Goal: Transaction & Acquisition: Subscribe to service/newsletter

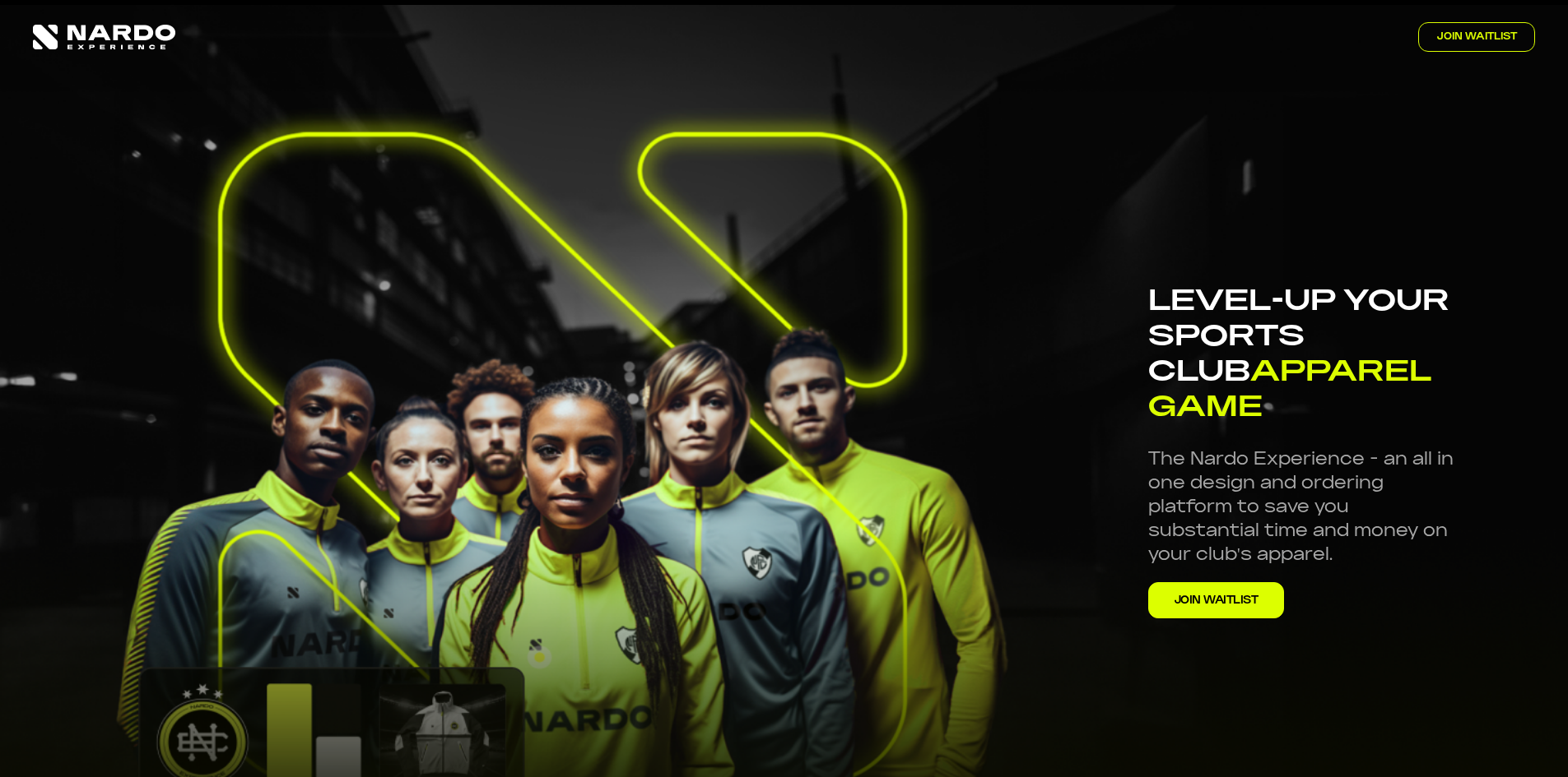
scroll to position [33, 0]
click at [1221, 594] on span "JOIN WAITLIST" at bounding box center [1217, 602] width 84 height 16
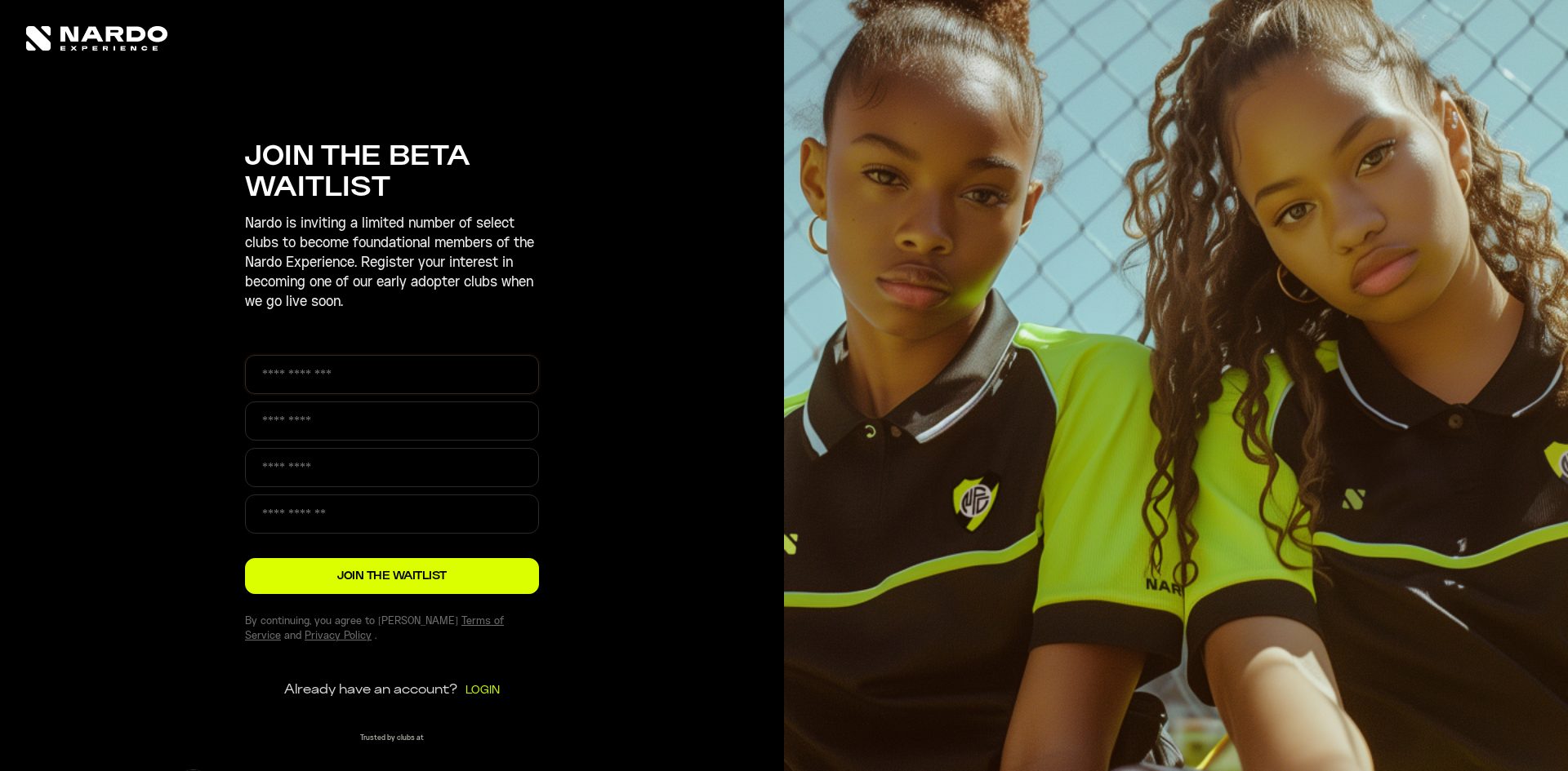
click at [374, 371] on input "text" at bounding box center [392, 374] width 294 height 39
type input "**********"
type input "****"
type input "*"
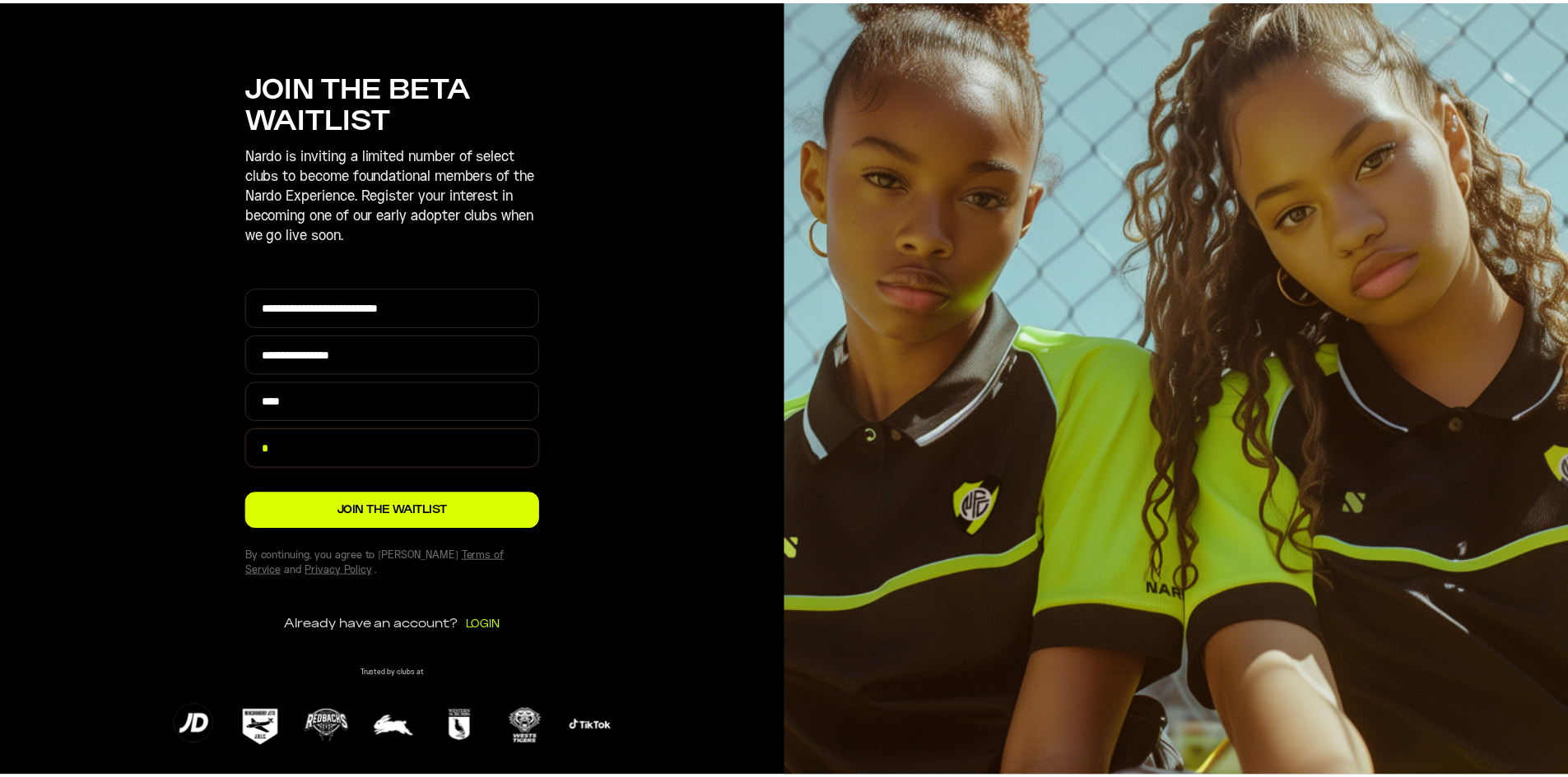
scroll to position [75, 0]
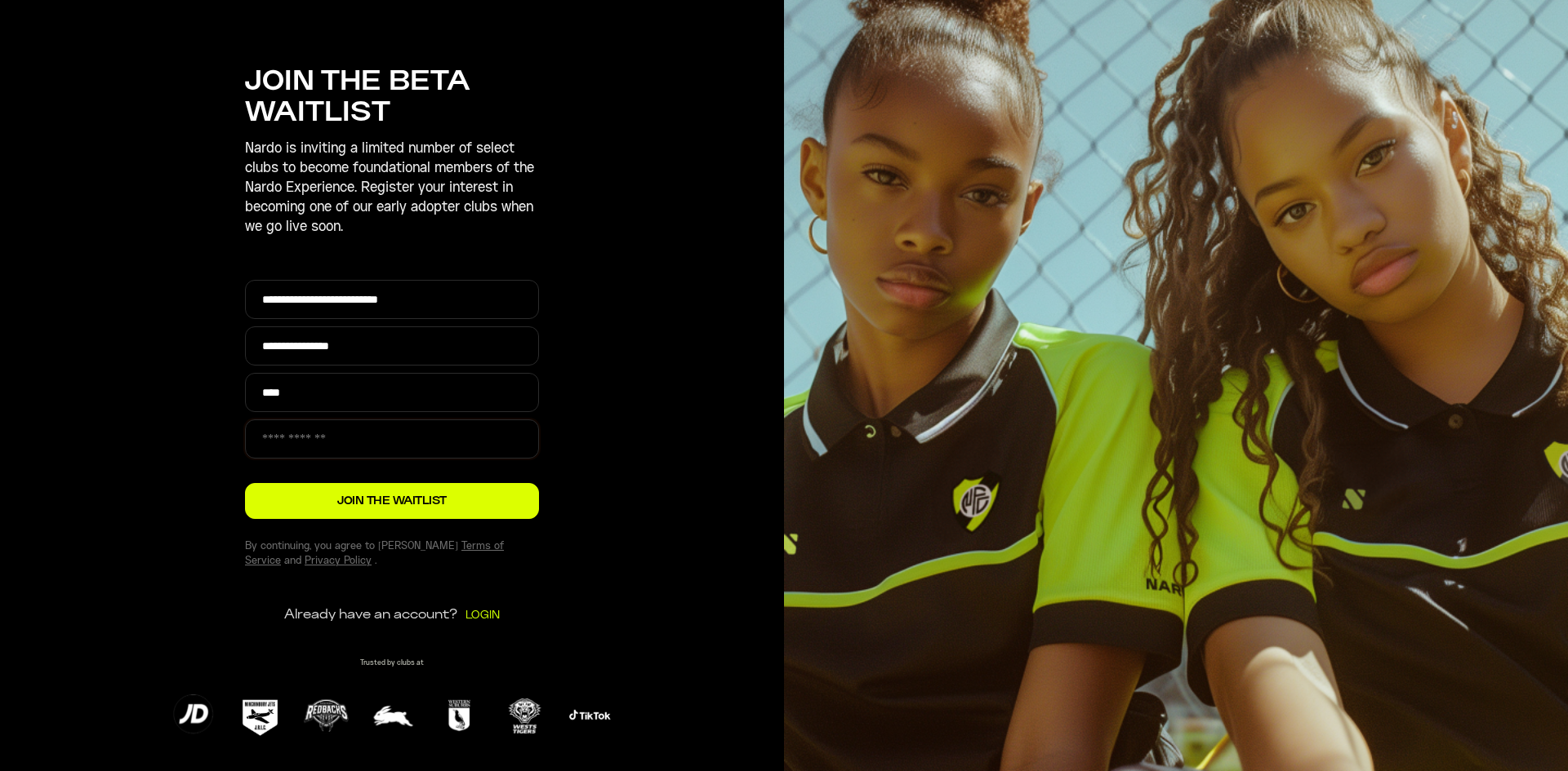
type input "*"
type input "**********"
click at [367, 504] on span "JOIN THE WAITLIST" at bounding box center [392, 502] width 109 height 16
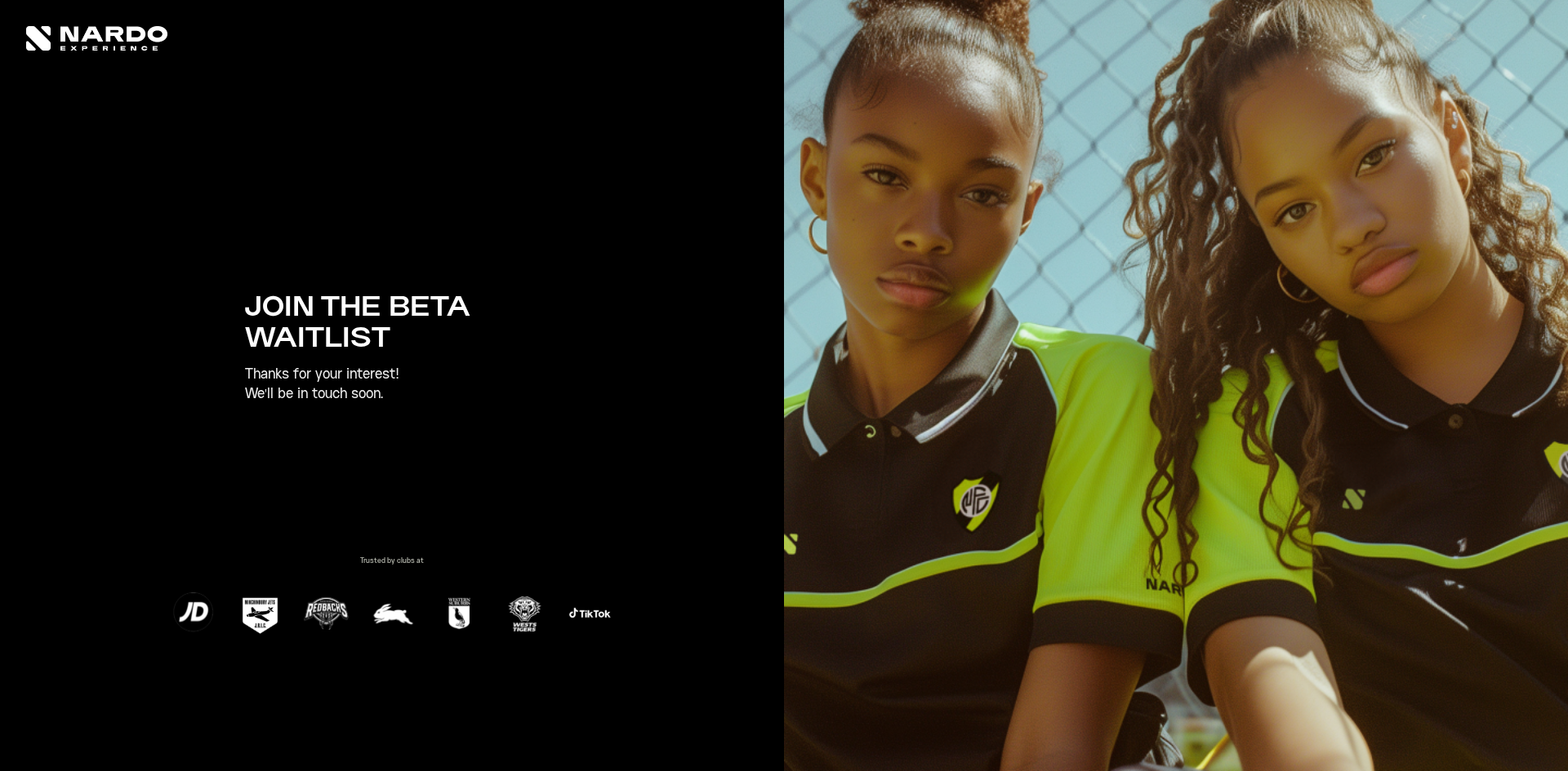
click at [1177, 305] on img at bounding box center [1176, 386] width 784 height 771
drag, startPoint x: 1177, startPoint y: 305, endPoint x: 1449, endPoint y: 295, distance: 272.2
click at [1449, 295] on img at bounding box center [1176, 386] width 784 height 771
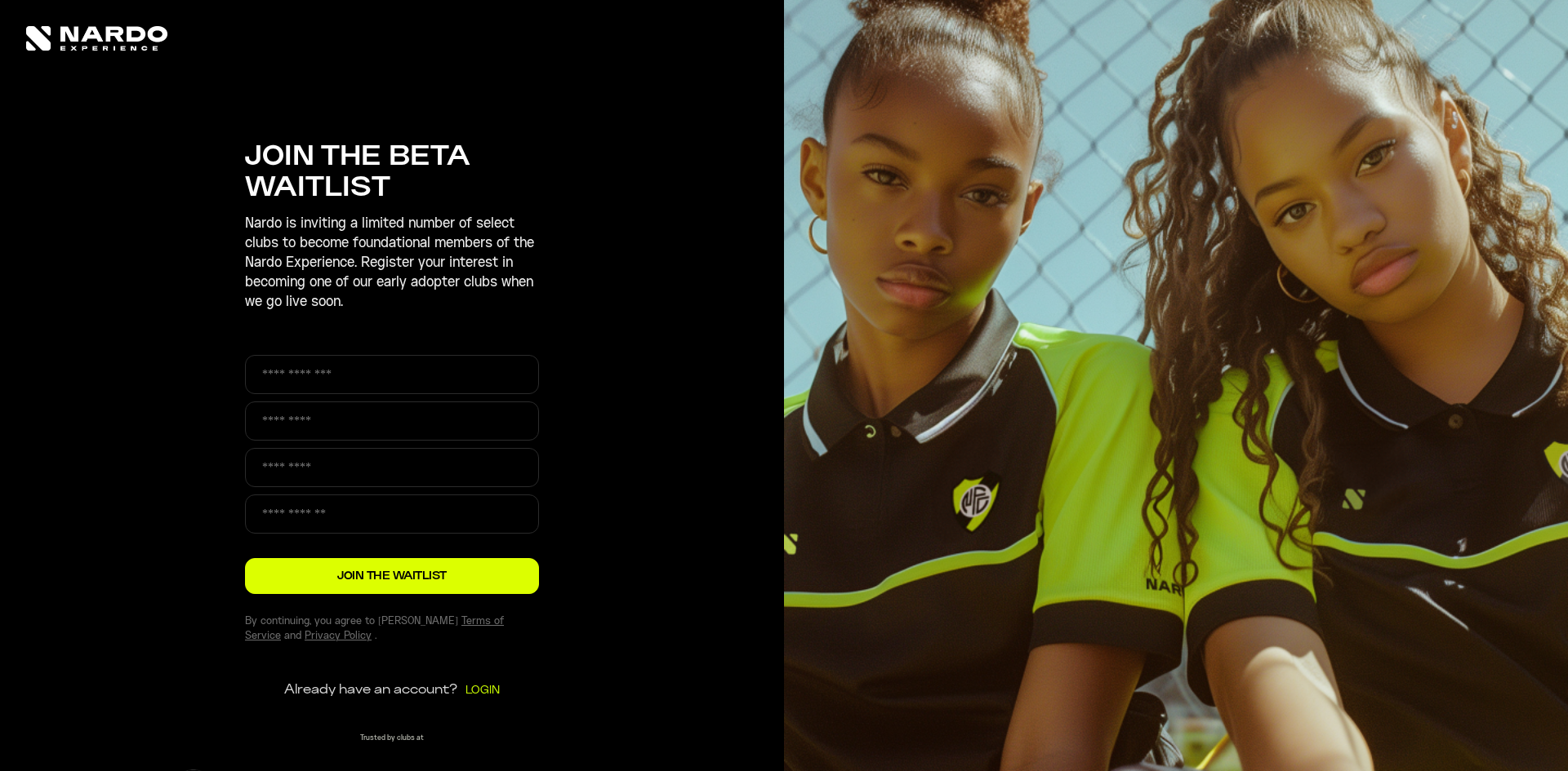
click at [121, 62] on form "JOIN THE BETA WAITLIST [PERSON_NAME] is inviting a limited number of select clu…" at bounding box center [392, 346] width 731 height 593
click at [111, 49] on img at bounding box center [96, 38] width 142 height 24
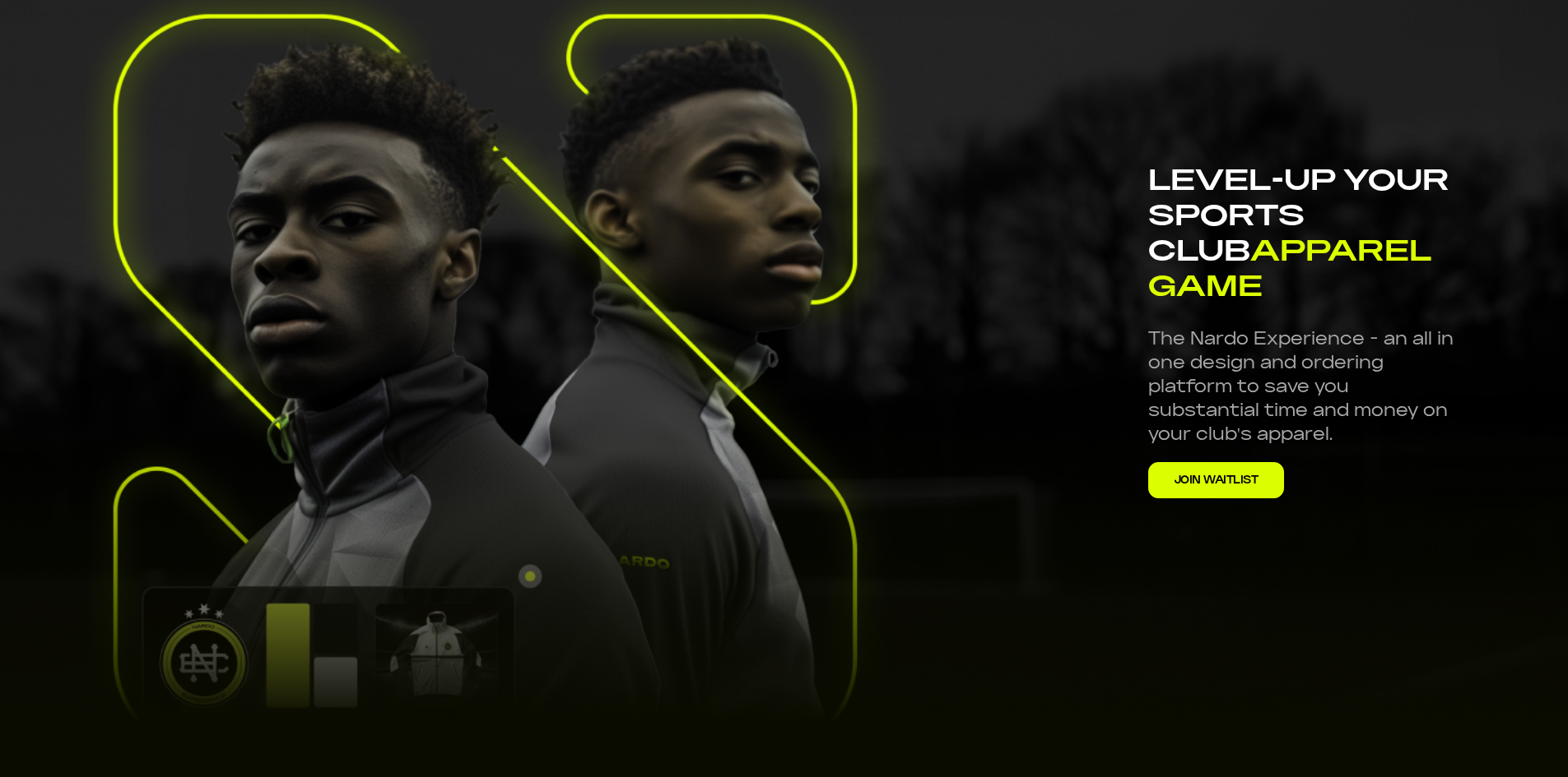
scroll to position [284, 0]
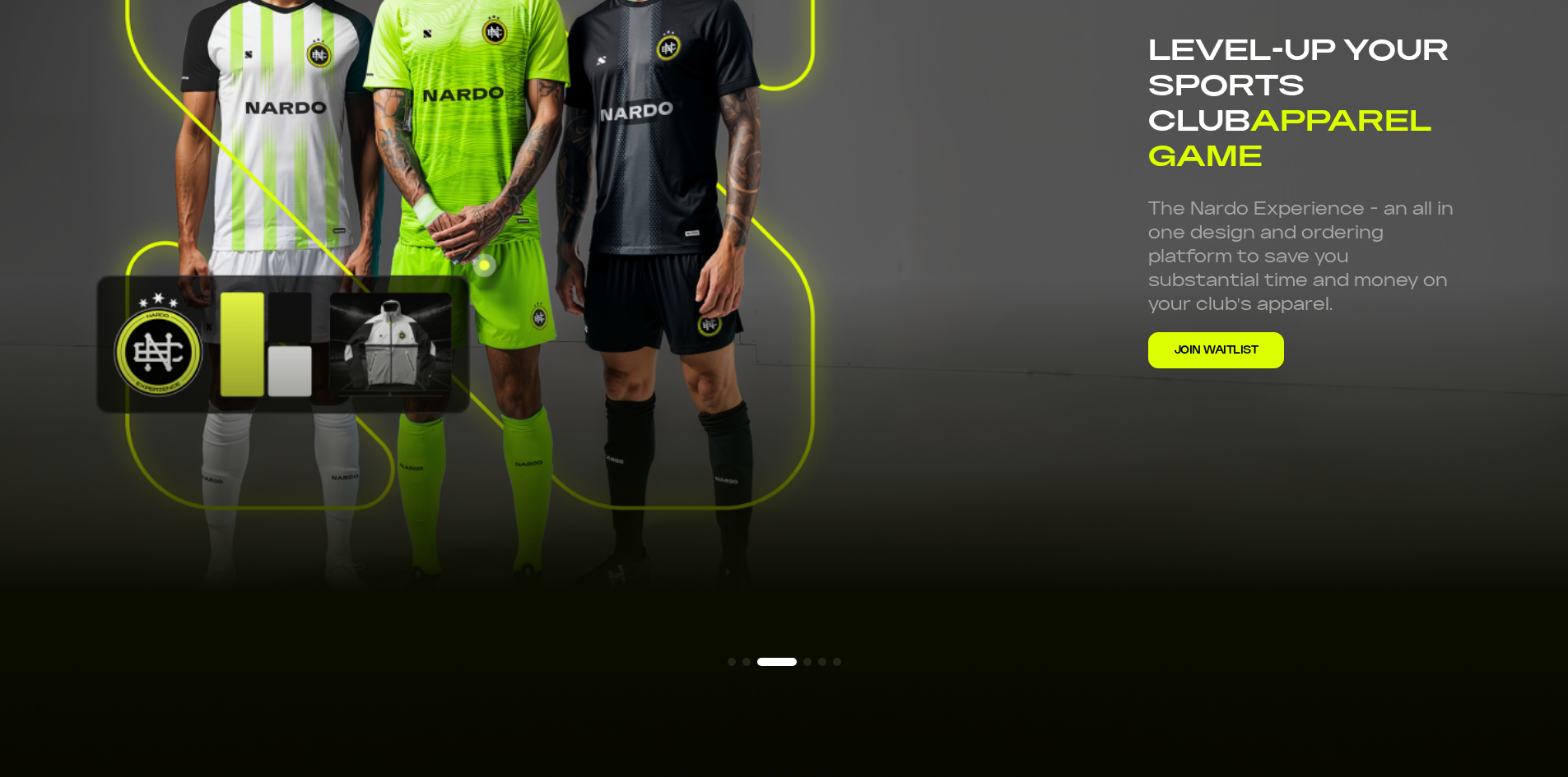
click at [227, 426] on img at bounding box center [784, 219] width 1568 height 928
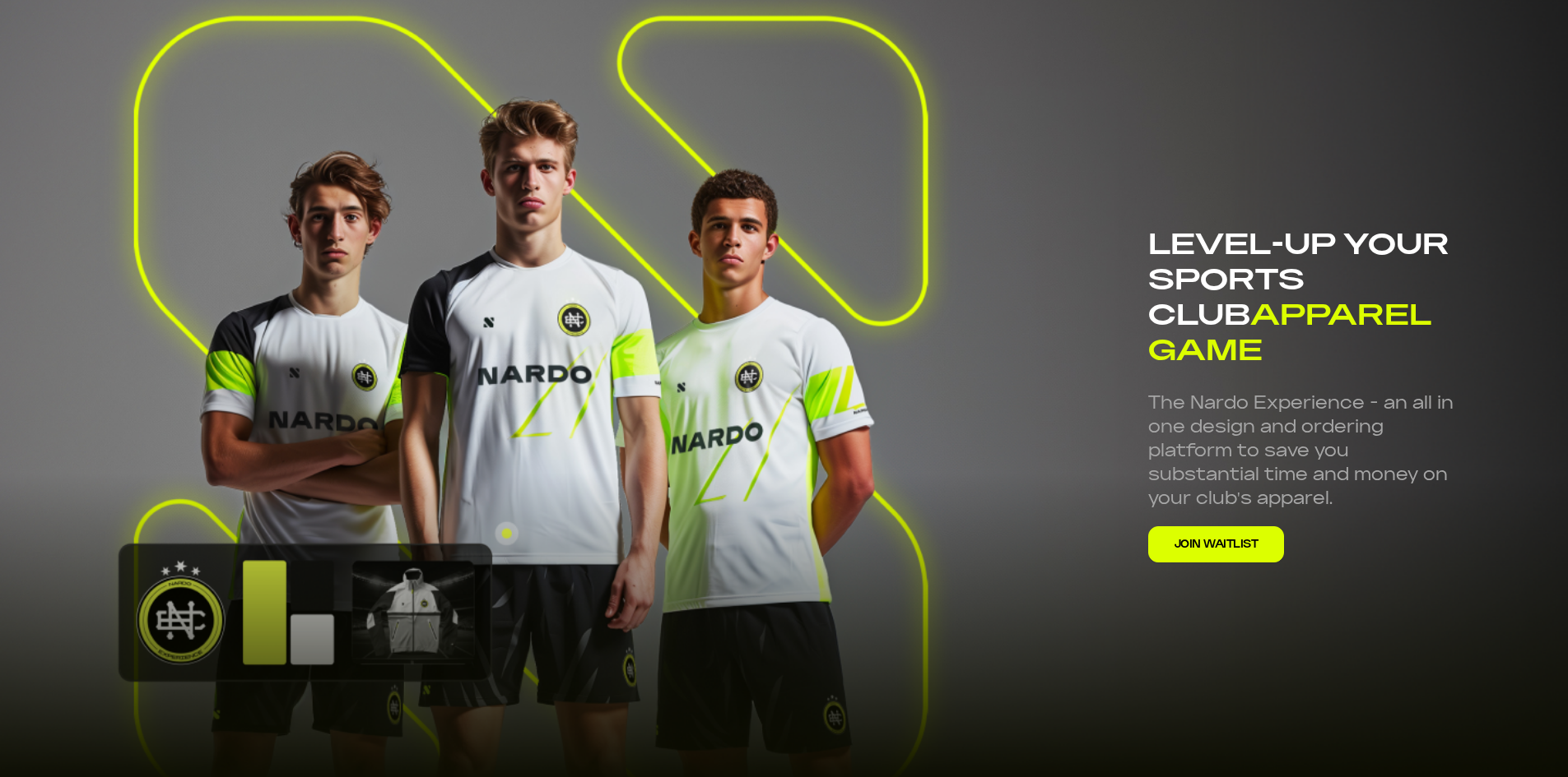
scroll to position [144, 0]
